Goal: Information Seeking & Learning: Learn about a topic

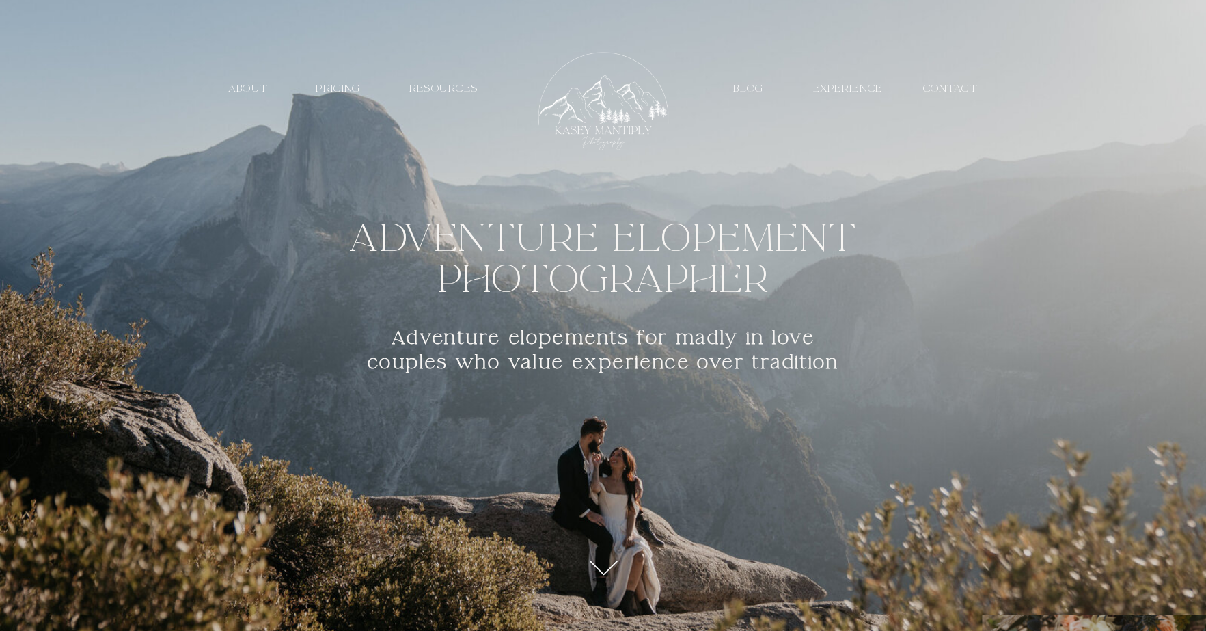
click at [827, 90] on nav "EXPERIENCE" at bounding box center [848, 88] width 77 height 13
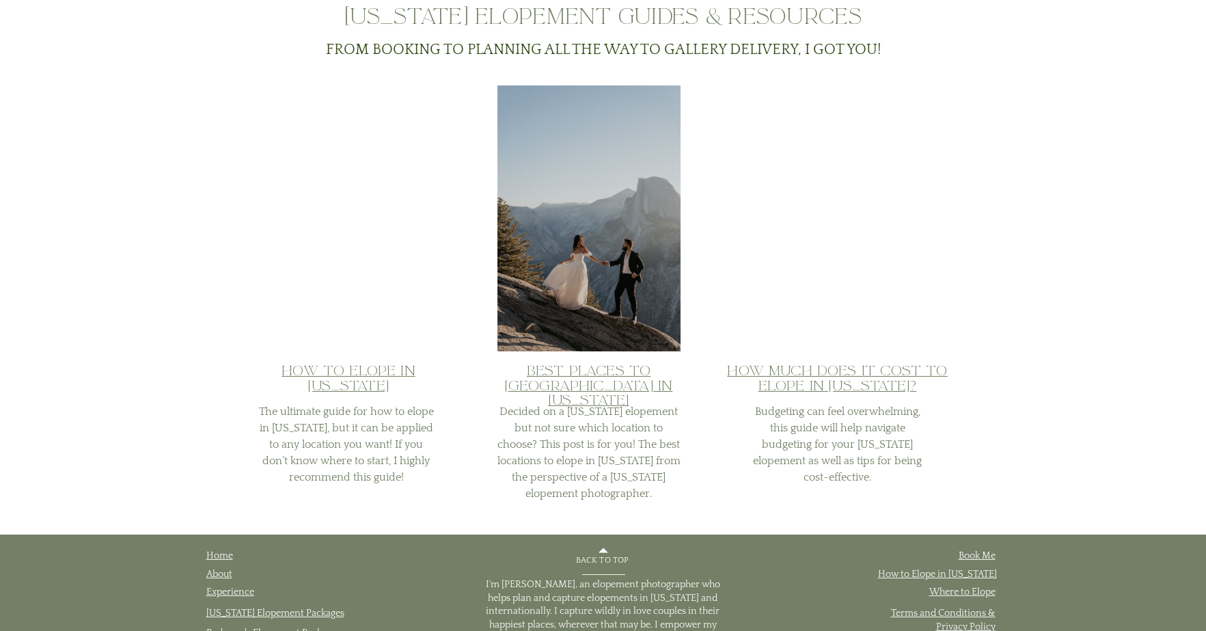
scroll to position [3578, 0]
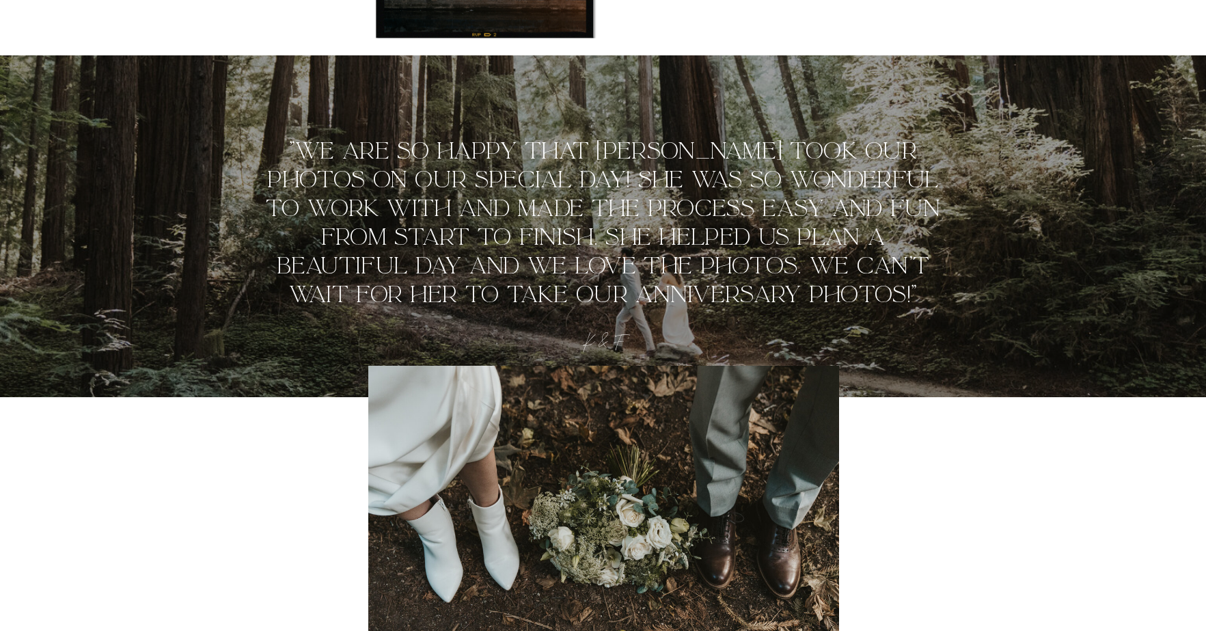
scroll to position [0, 0]
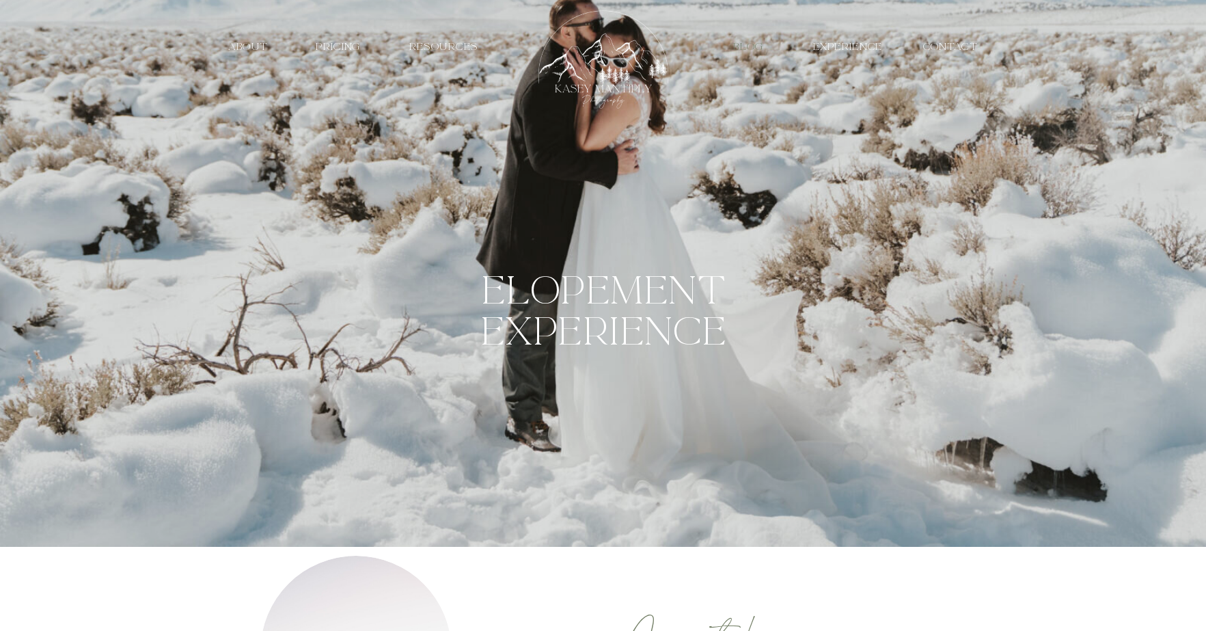
click at [757, 45] on nav "Blog" at bounding box center [749, 46] width 46 height 13
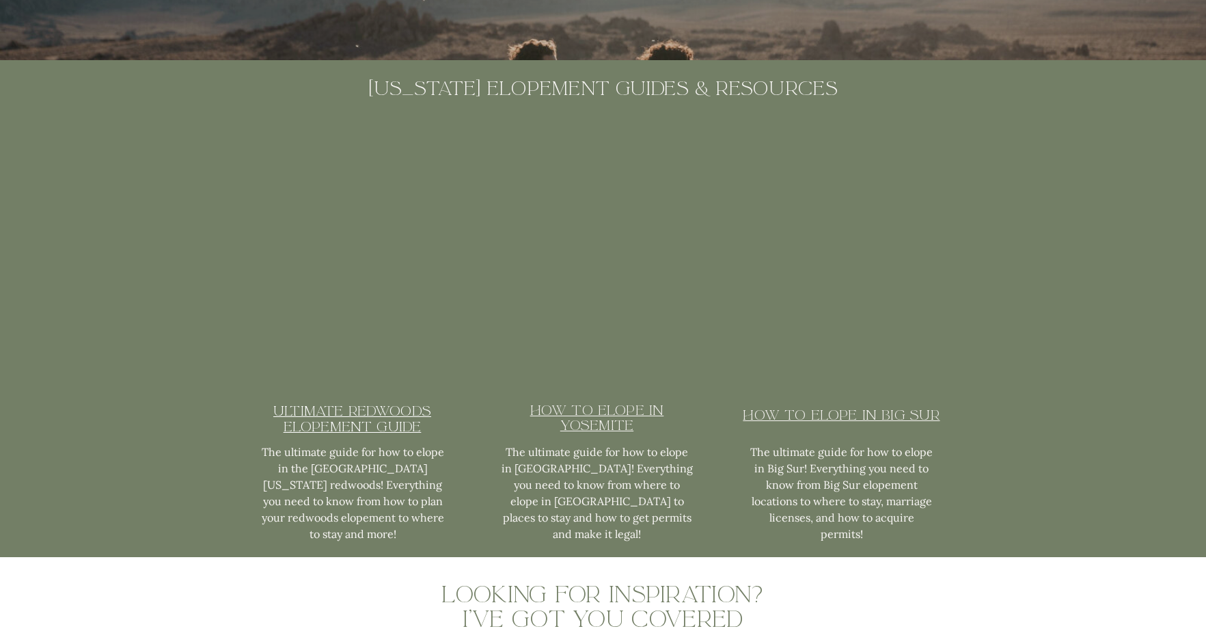
scroll to position [3440, 0]
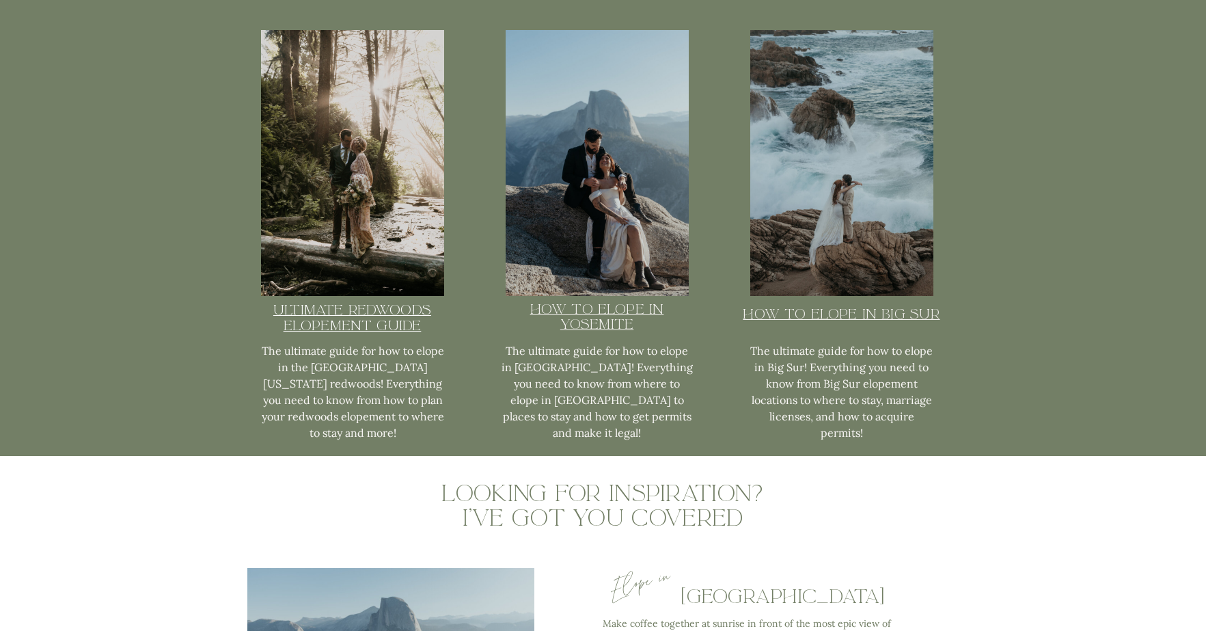
click at [350, 327] on u "Ultimate redwoods elopement guide" at bounding box center [352, 317] width 158 height 33
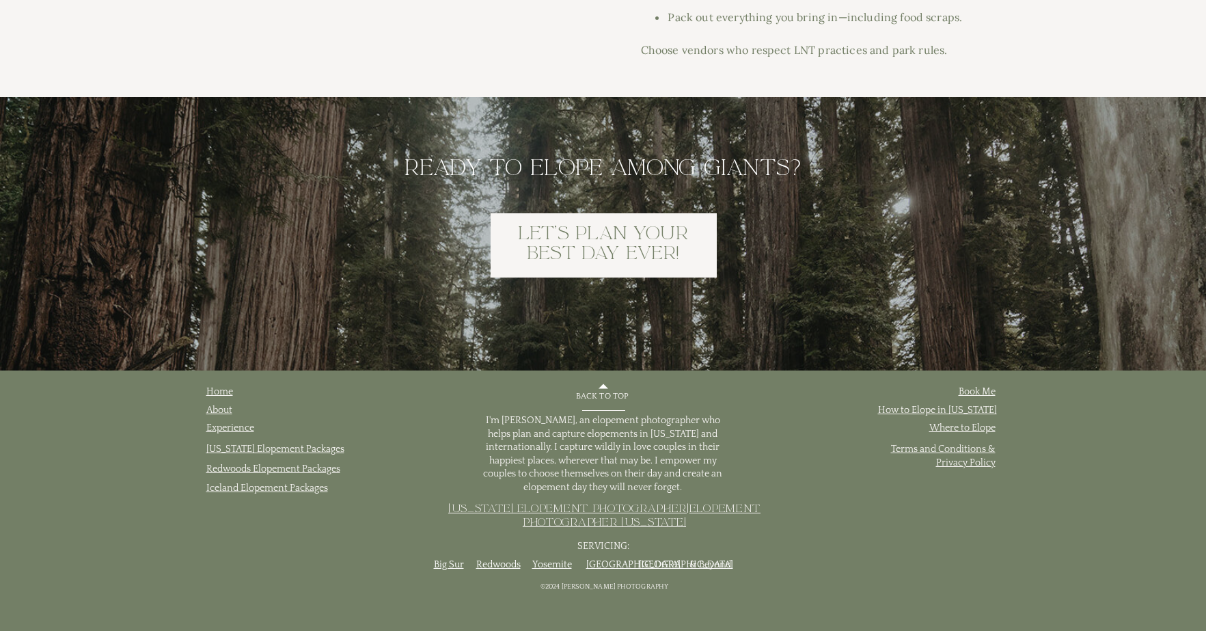
scroll to position [8568, 0]
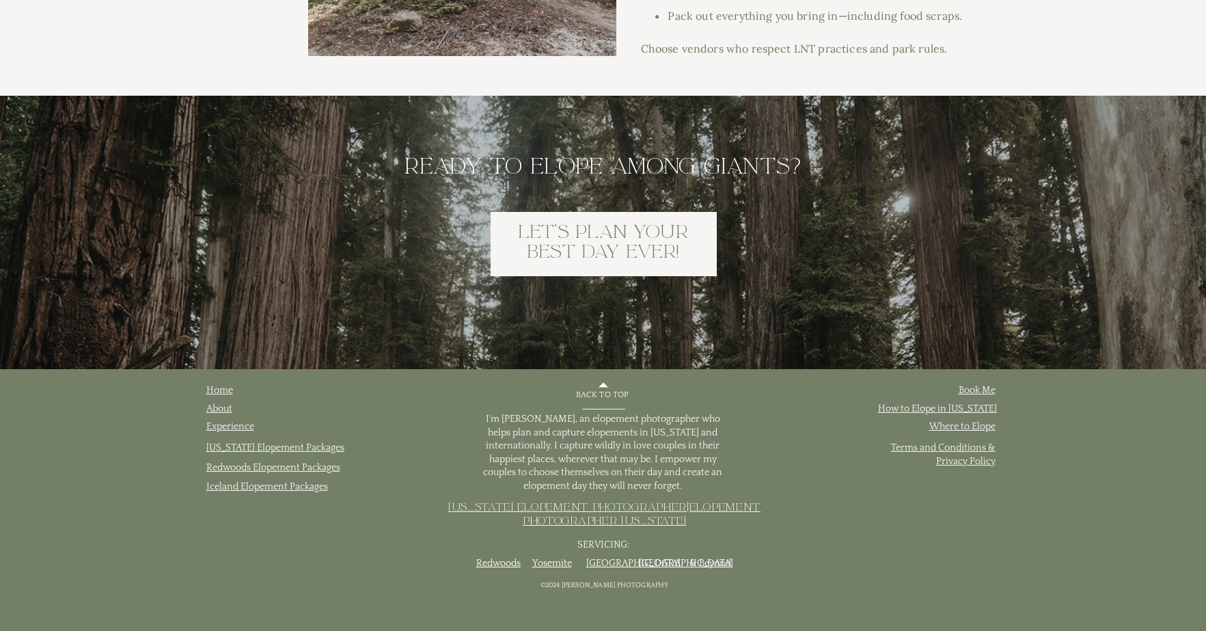
click at [445, 559] on link "Big Sur" at bounding box center [449, 563] width 30 height 11
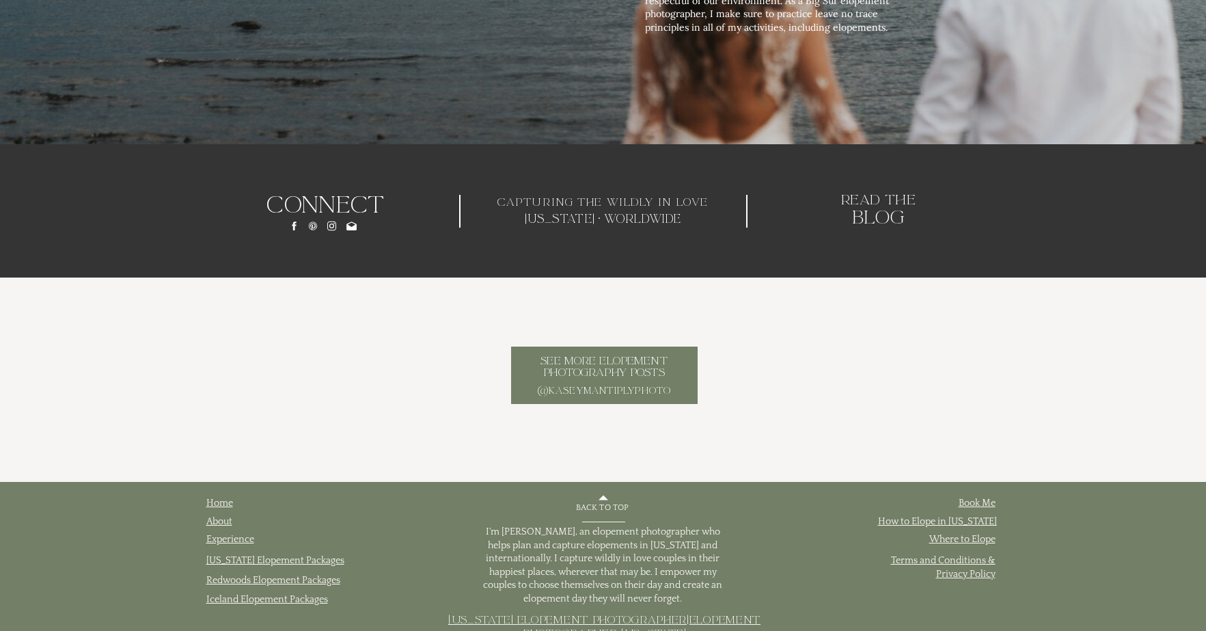
scroll to position [7075, 0]
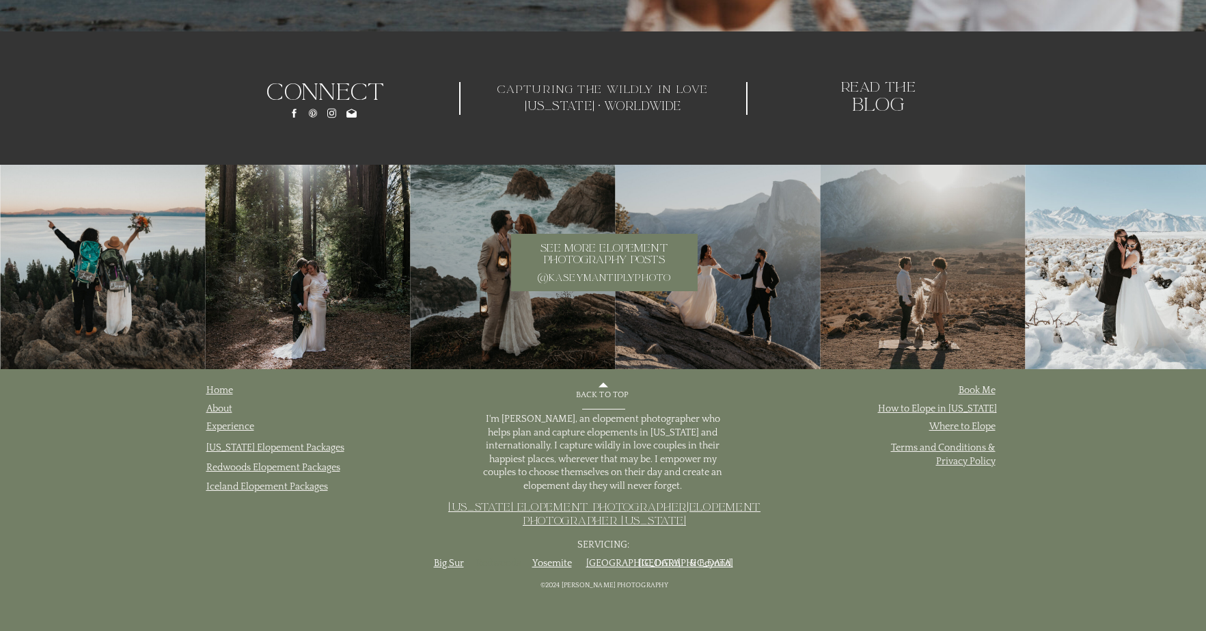
click at [510, 562] on link "Redwoods" at bounding box center [498, 563] width 44 height 11
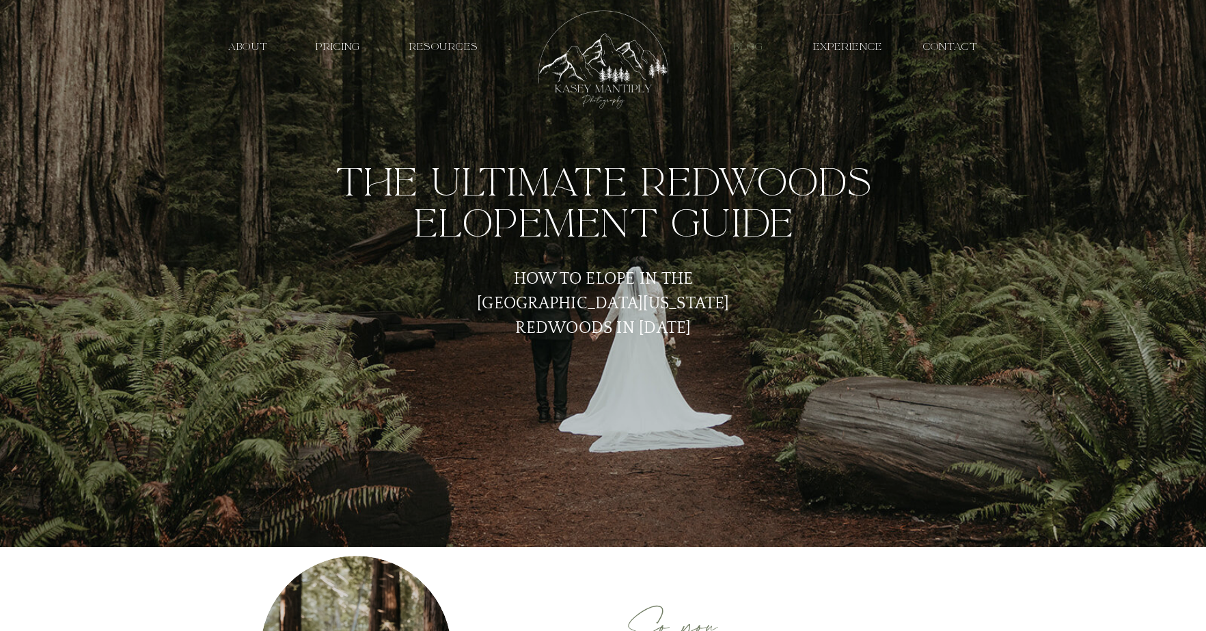
click at [726, 45] on nav "Blog" at bounding box center [749, 46] width 46 height 13
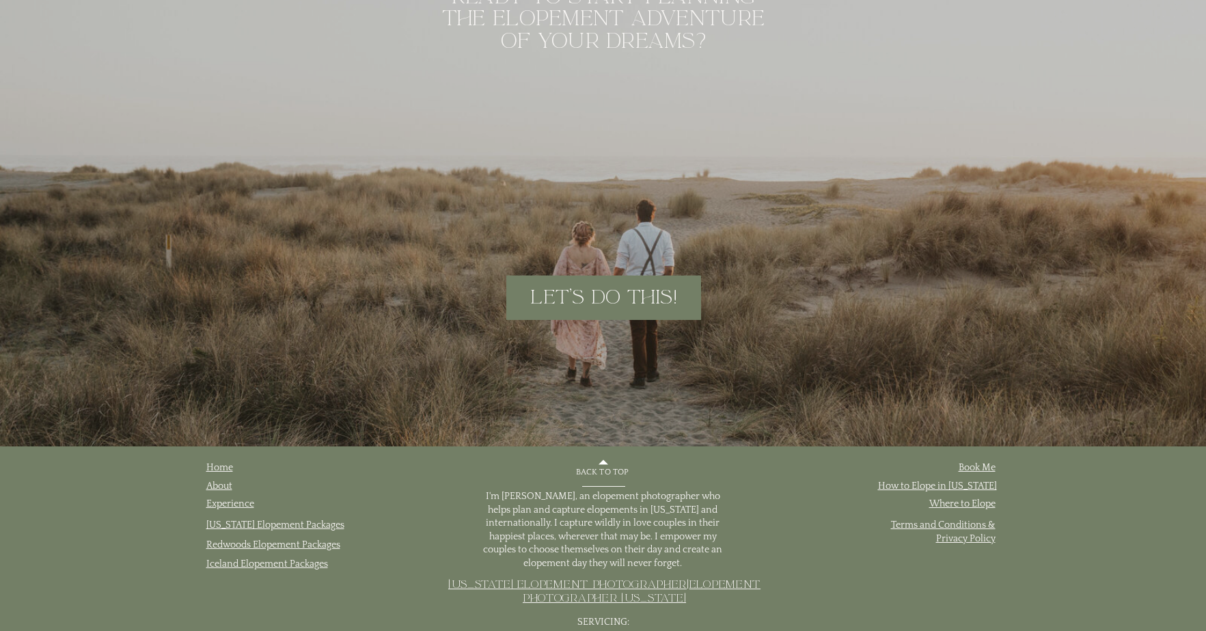
scroll to position [6961, 0]
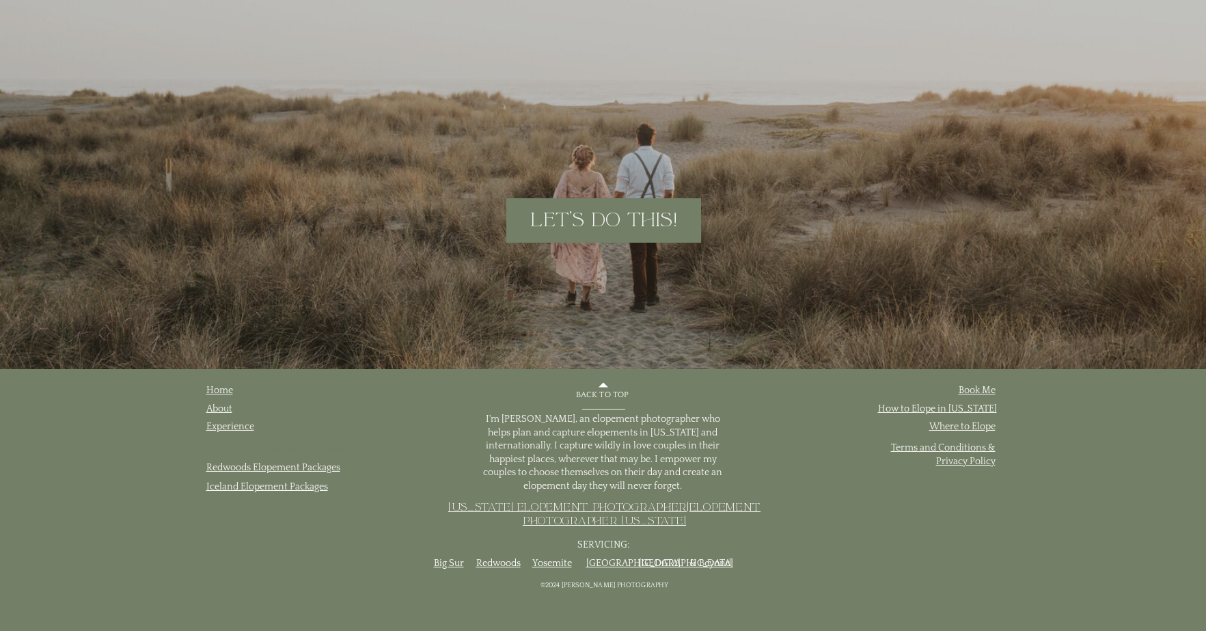
click at [311, 453] on link "[US_STATE] Elopement Packages" at bounding box center [275, 447] width 138 height 11
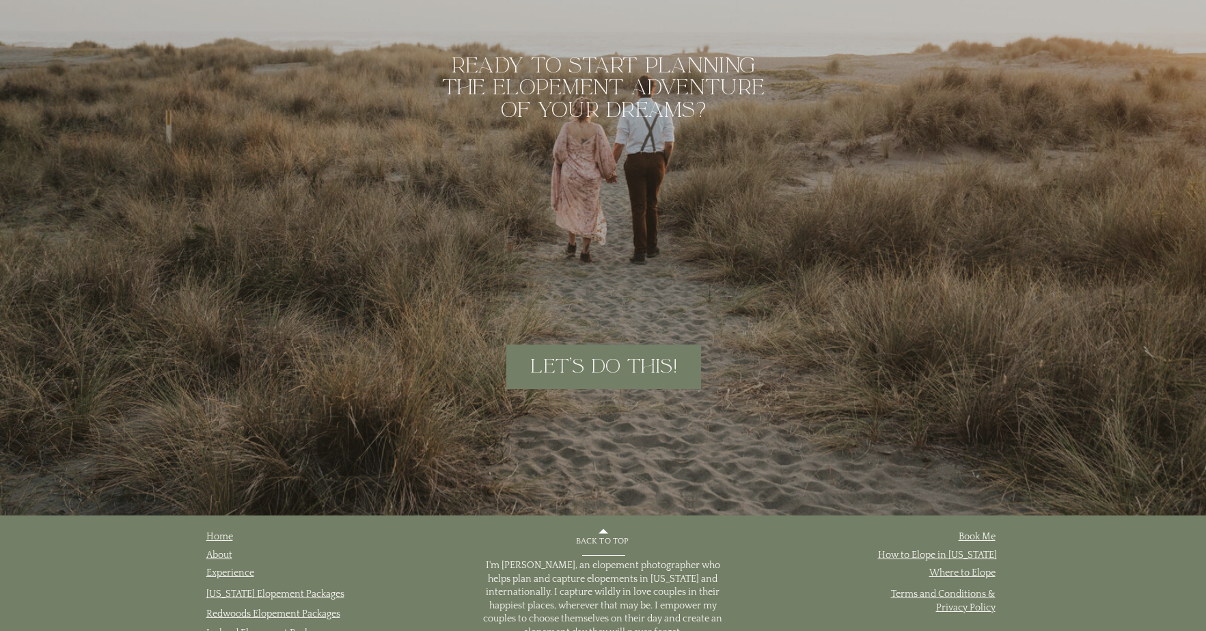
scroll to position [6915, 0]
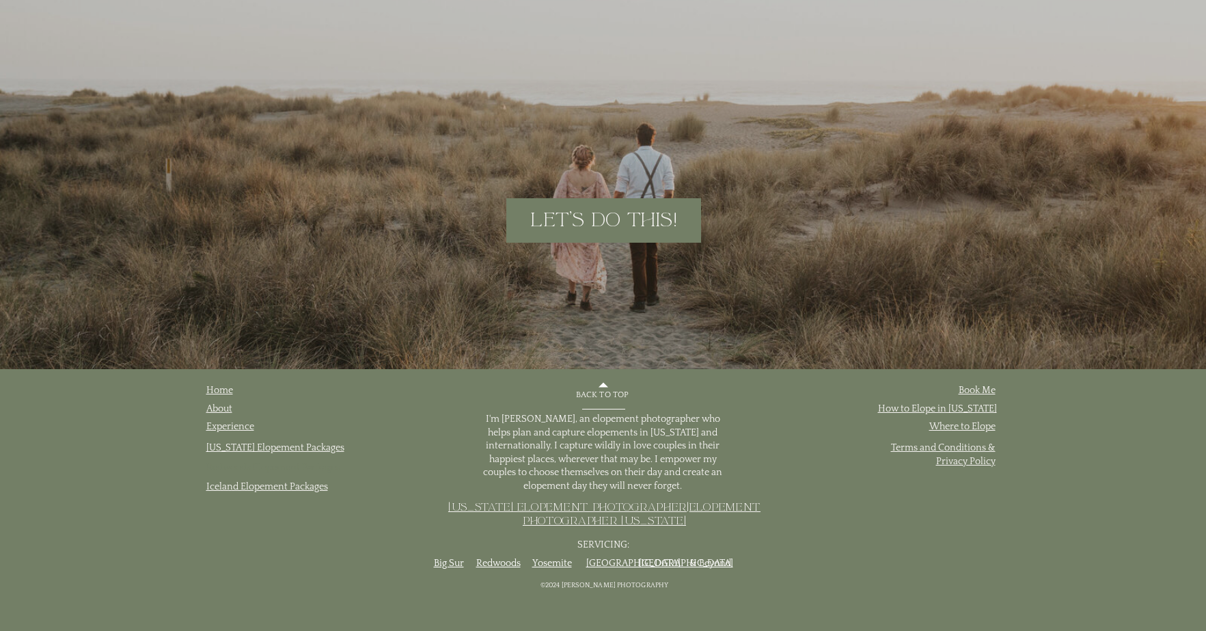
click at [212, 467] on link "Redwoods Elopement Packages" at bounding box center [273, 467] width 134 height 11
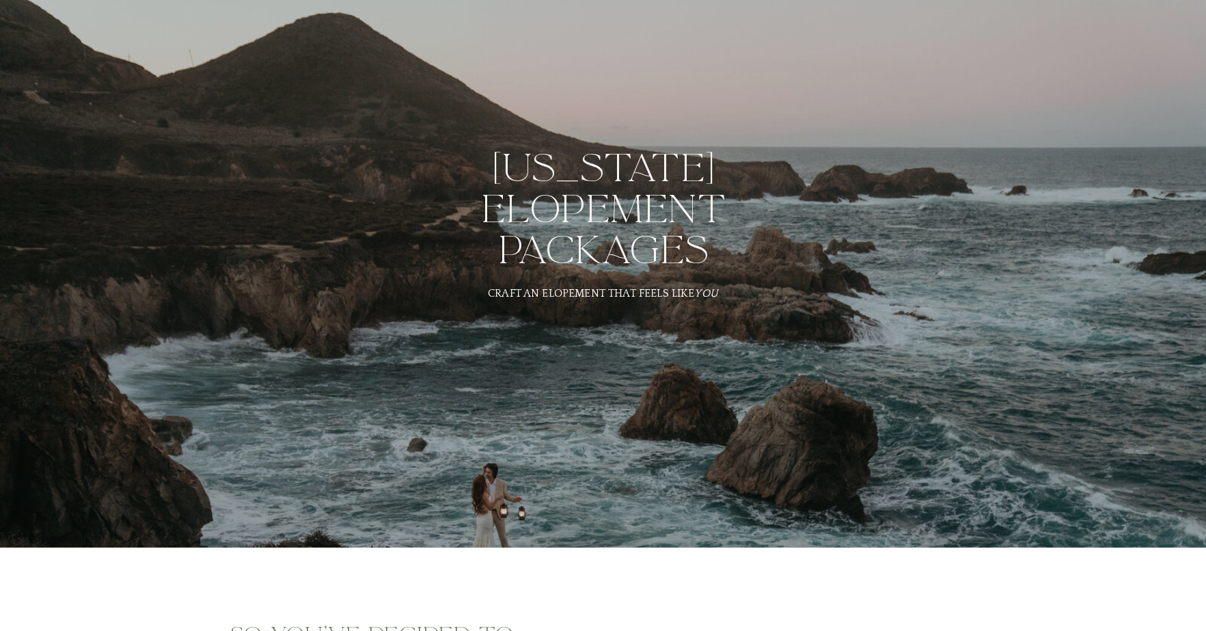
scroll to position [6915, 0]
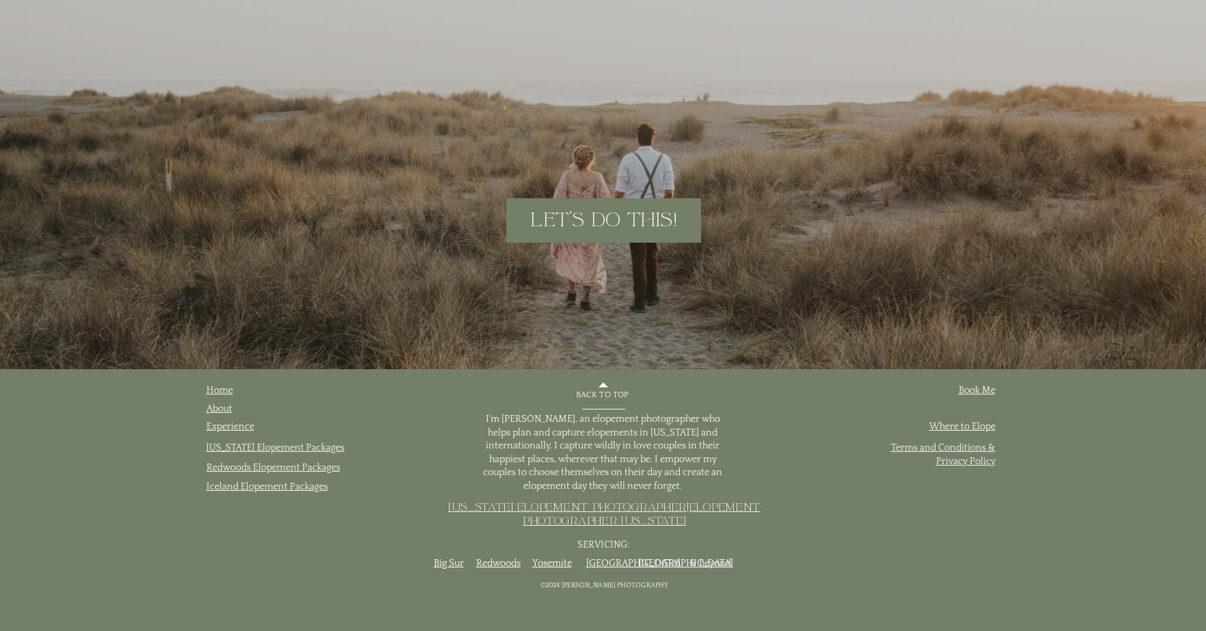
click at [949, 409] on link "How to Elope in [US_STATE]" at bounding box center [937, 408] width 119 height 11
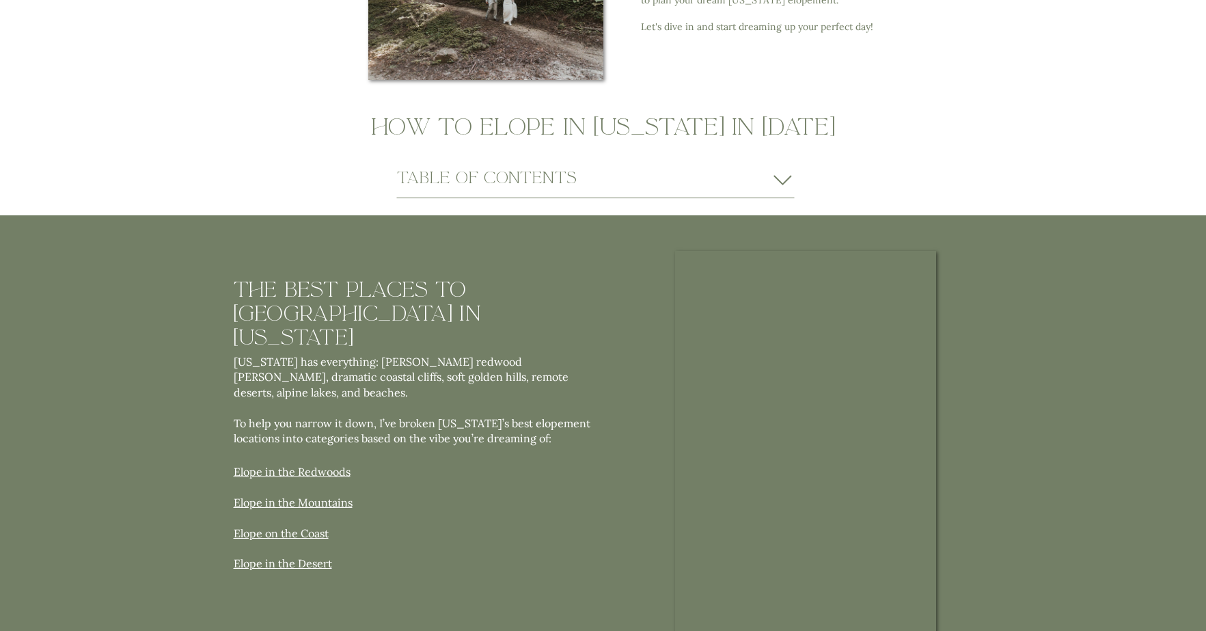
scroll to position [829, 0]
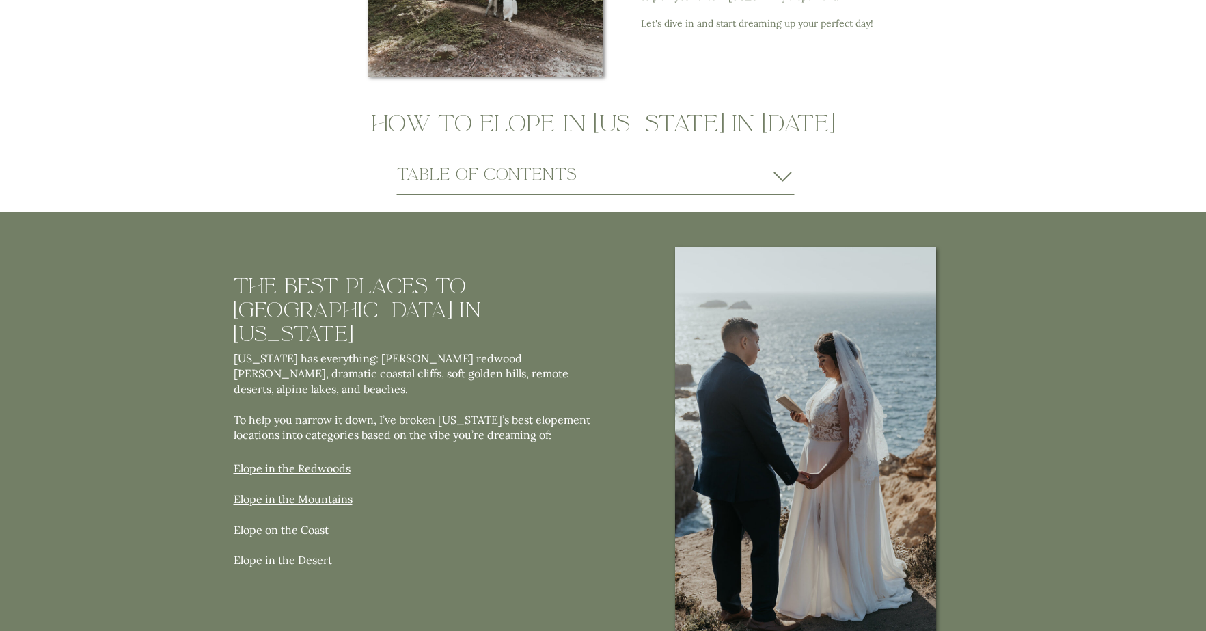
click at [782, 180] on icon at bounding box center [782, 177] width 18 height 10
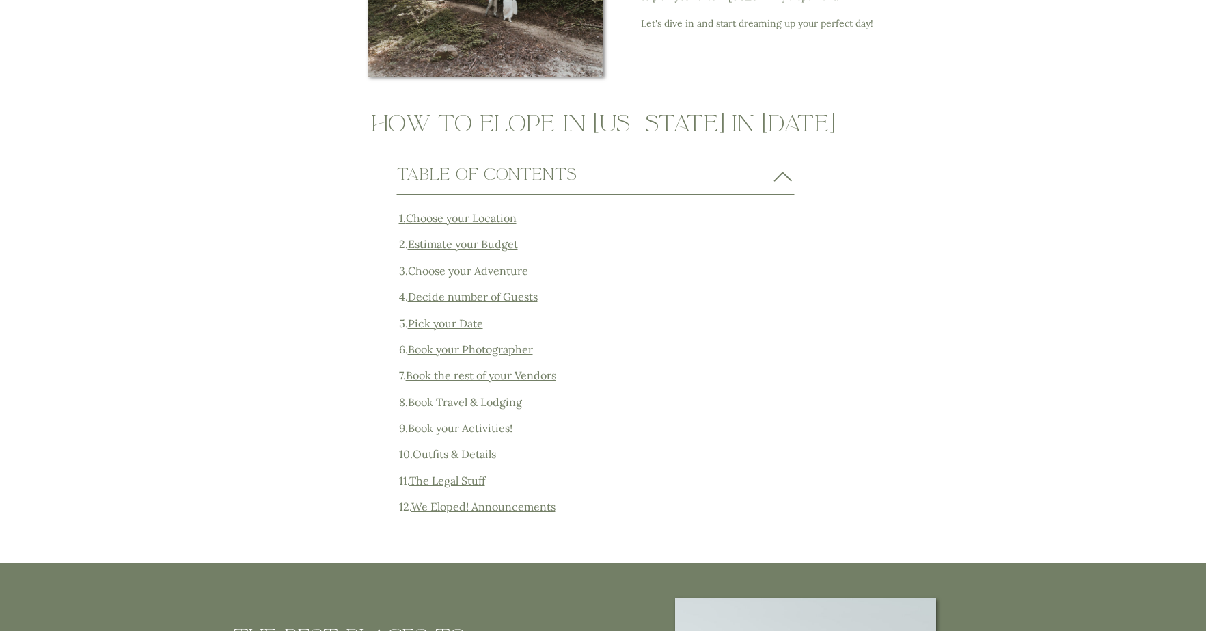
click at [782, 180] on icon at bounding box center [782, 177] width 25 height 22
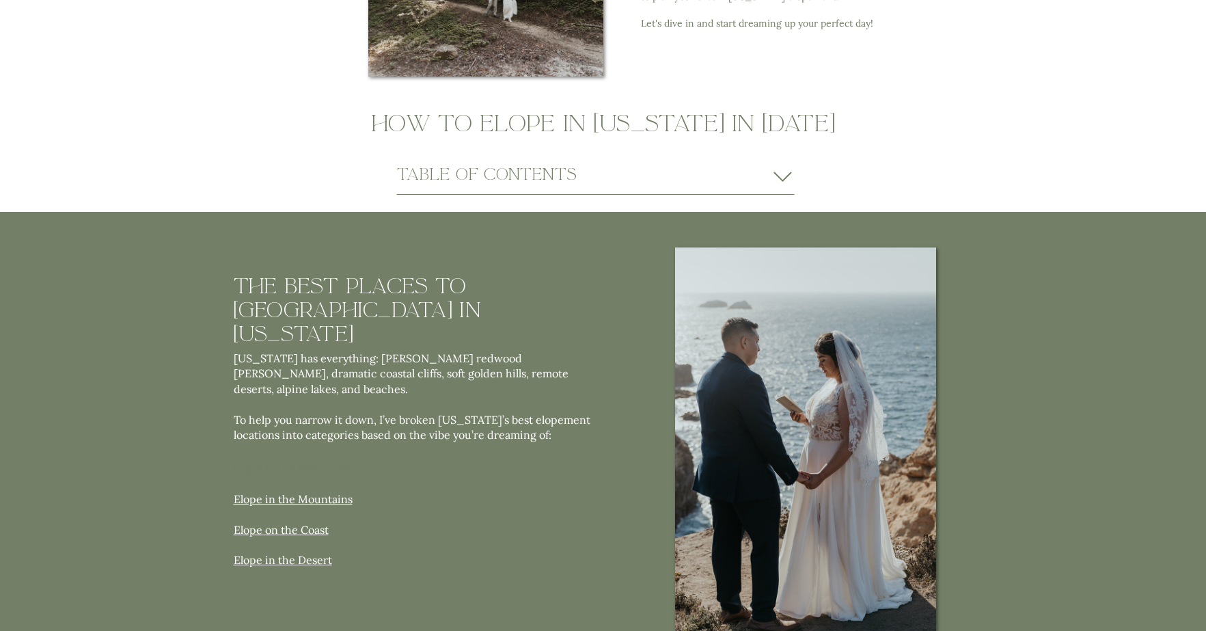
click at [329, 465] on link "Elope in the Redwoods" at bounding box center [292, 468] width 117 height 14
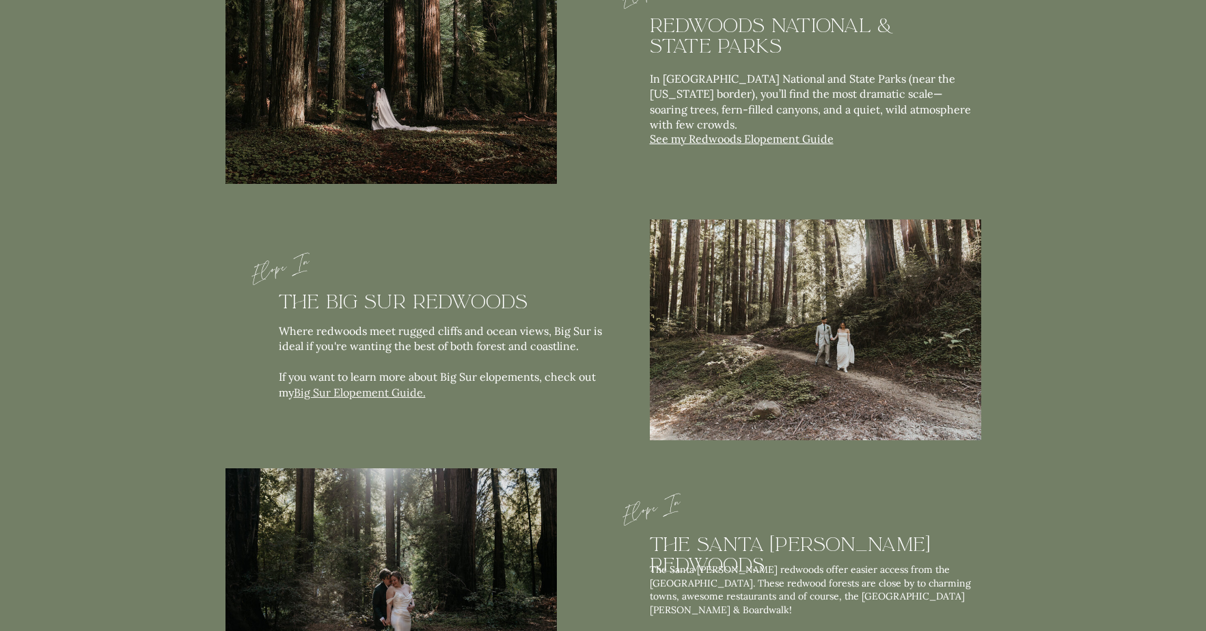
scroll to position [2129, 0]
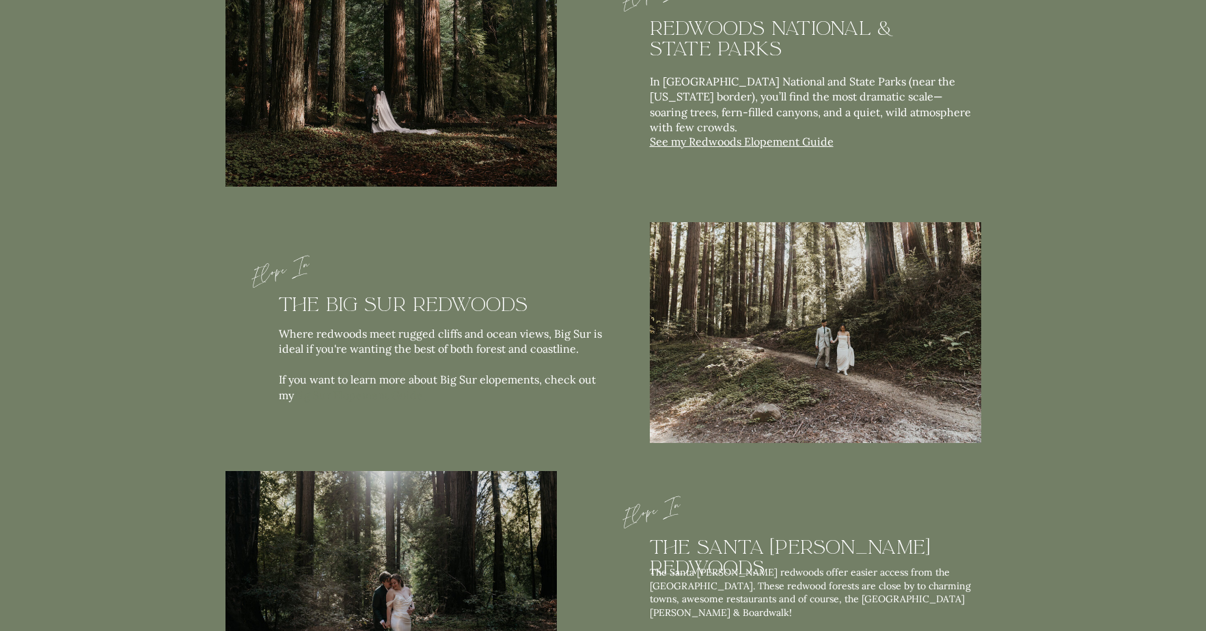
click at [371, 392] on link "Big Sur Elopement Guide." at bounding box center [360, 395] width 132 height 14
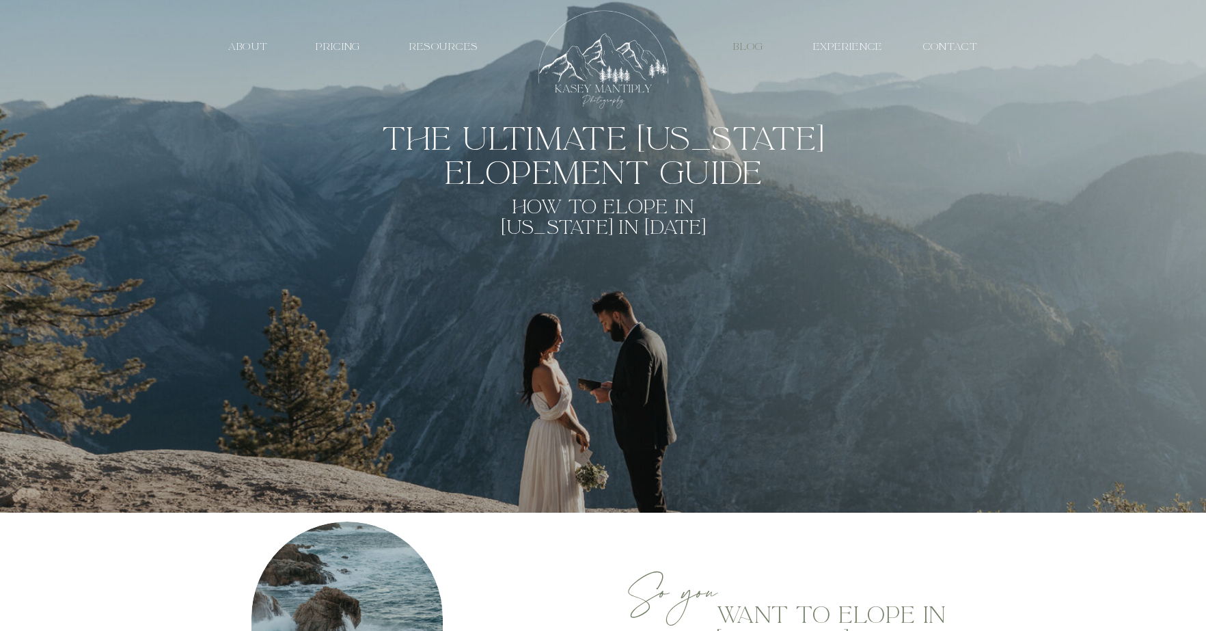
click at [761, 42] on nav "Blog" at bounding box center [749, 46] width 46 height 13
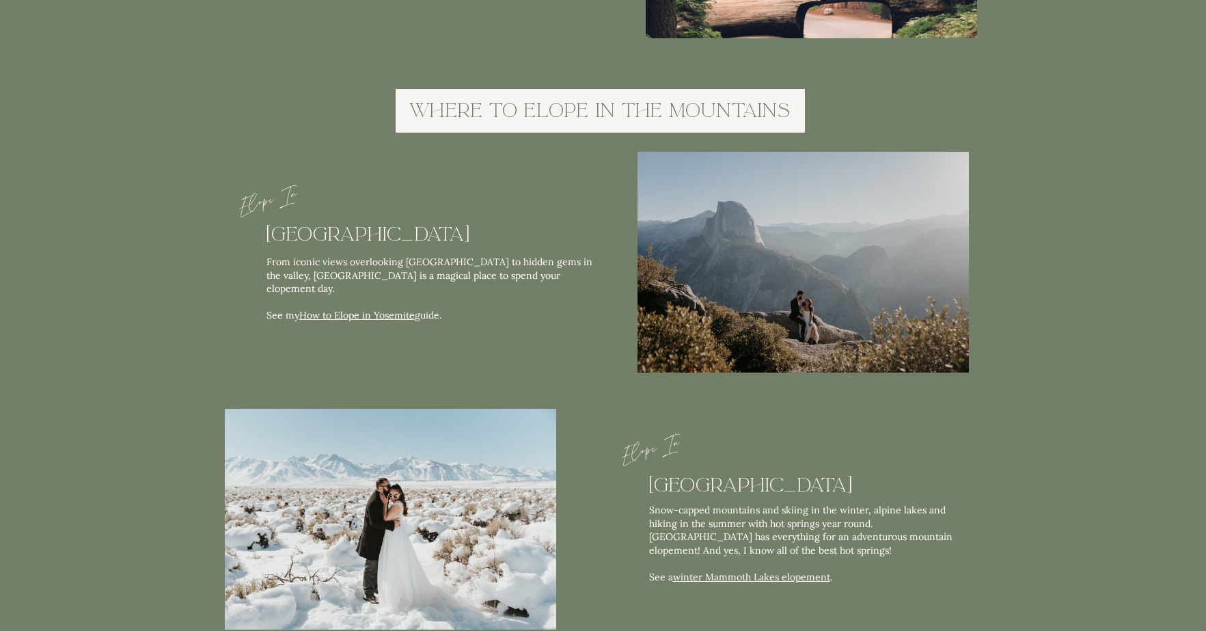
scroll to position [3038, 0]
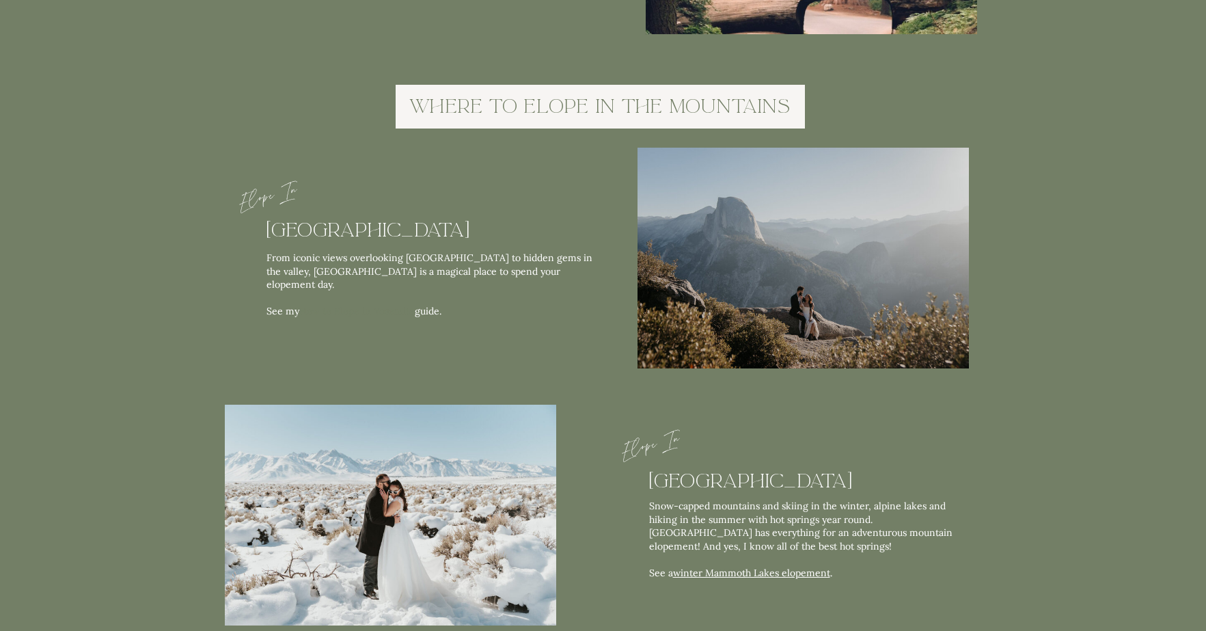
click at [401, 305] on link "How to Elope in Yosemite" at bounding box center [356, 311] width 115 height 12
